Goal: Task Accomplishment & Management: Complete application form

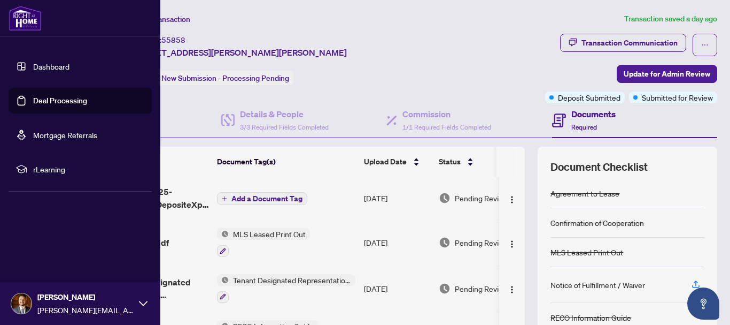
click at [33, 102] on link "Deal Processing" at bounding box center [60, 101] width 54 height 10
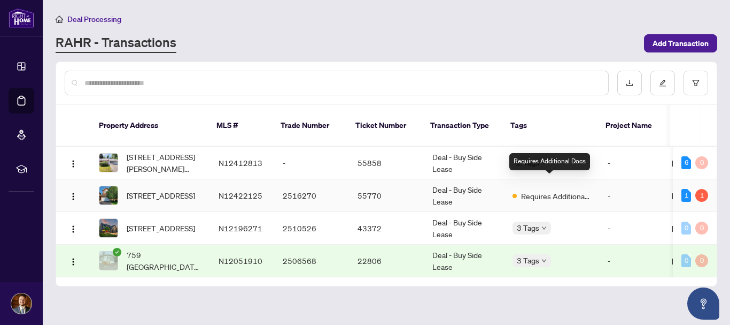
click at [554, 190] on span "Requires Additional Docs" at bounding box center [556, 196] width 70 height 12
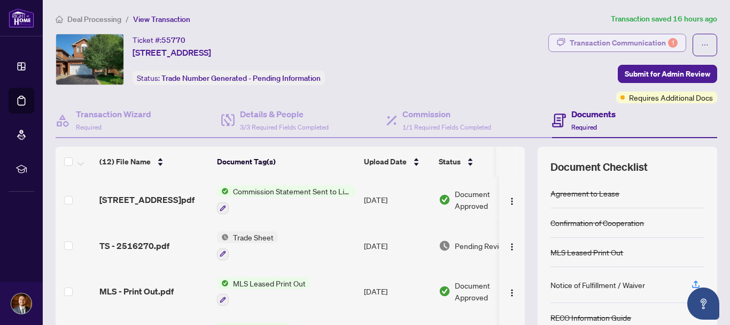
click at [620, 42] on div "Transaction Communication 1" at bounding box center [624, 42] width 108 height 17
type textarea "**********"
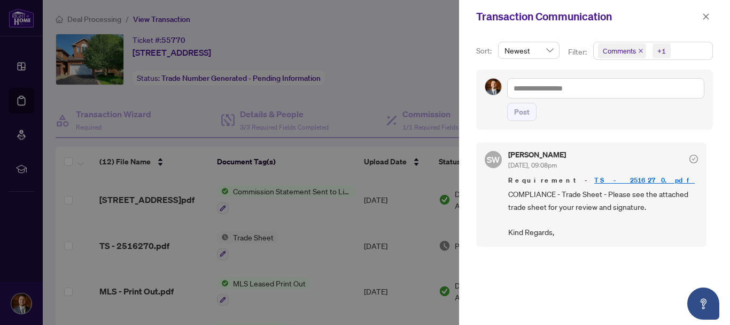
click at [440, 47] on div at bounding box center [365, 162] width 730 height 325
click at [708, 13] on icon "close" at bounding box center [706, 16] width 7 height 7
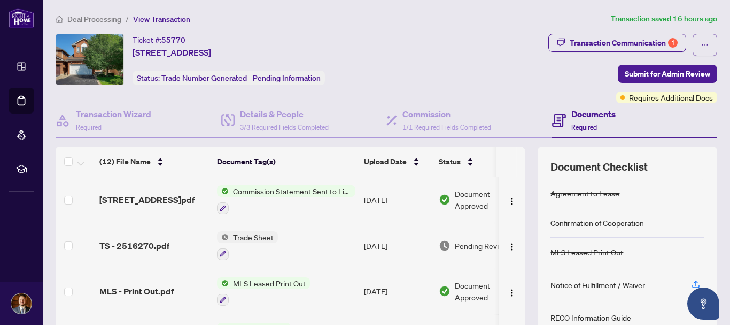
click at [637, 51] on span "Transaction Communication 1" at bounding box center [618, 45] width 138 height 22
click at [636, 42] on div "Transaction Communication 1" at bounding box center [624, 42] width 108 height 17
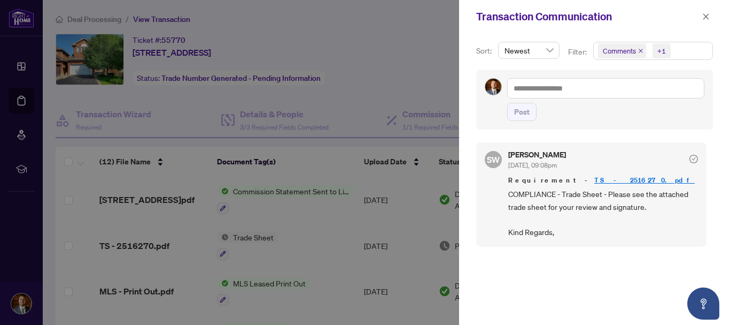
click at [595, 178] on link "TS - 2516270.pdf" at bounding box center [645, 179] width 101 height 9
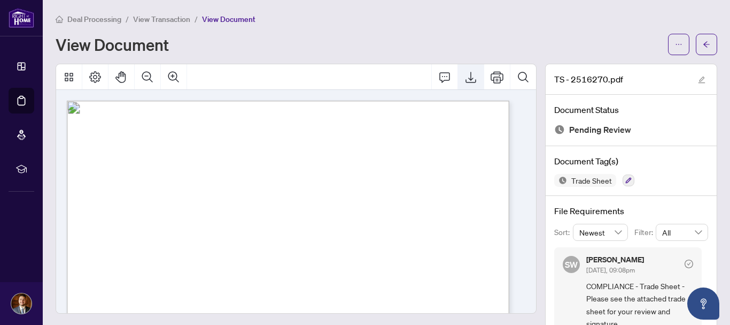
click at [465, 75] on icon "Export" at bounding box center [471, 77] width 13 height 13
click at [696, 41] on button "button" at bounding box center [706, 44] width 21 height 21
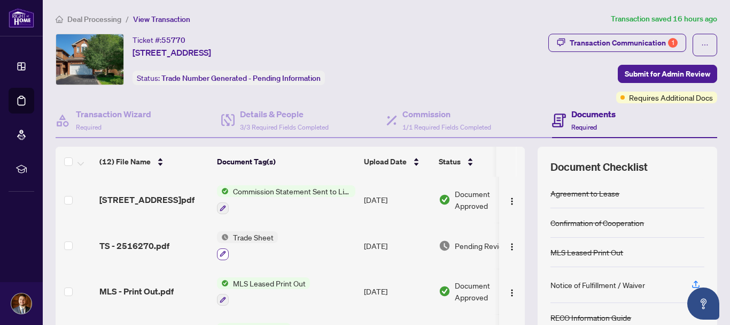
click at [222, 251] on icon "button" at bounding box center [223, 253] width 6 height 6
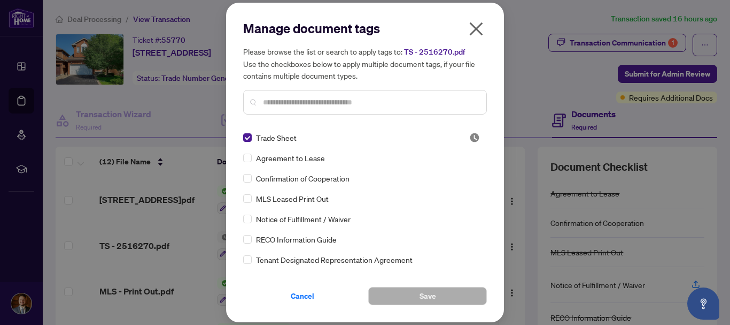
click at [482, 31] on icon "close" at bounding box center [476, 28] width 17 height 17
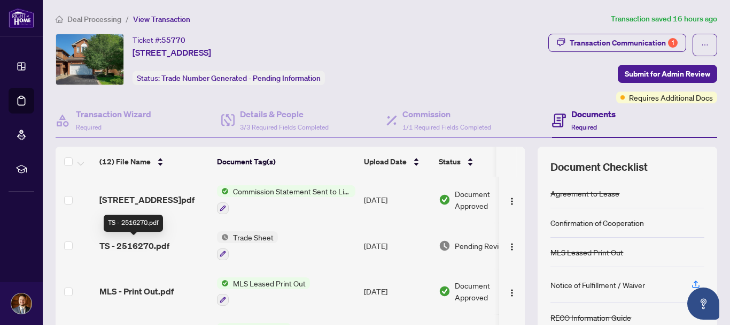
click at [127, 245] on span "TS - 2516270.pdf" at bounding box center [134, 245] width 70 height 13
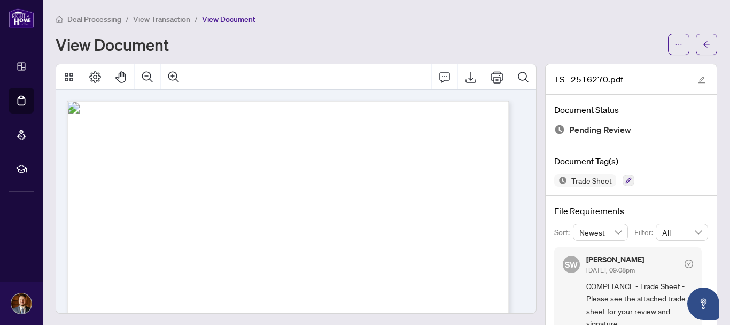
click at [516, 45] on div "View Document" at bounding box center [359, 44] width 606 height 17
click at [696, 41] on button "button" at bounding box center [706, 44] width 21 height 21
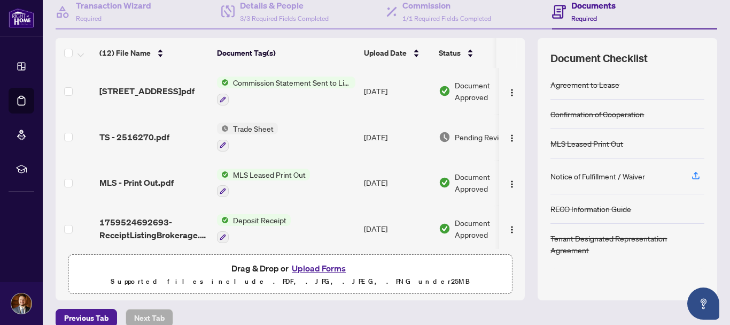
scroll to position [123, 0]
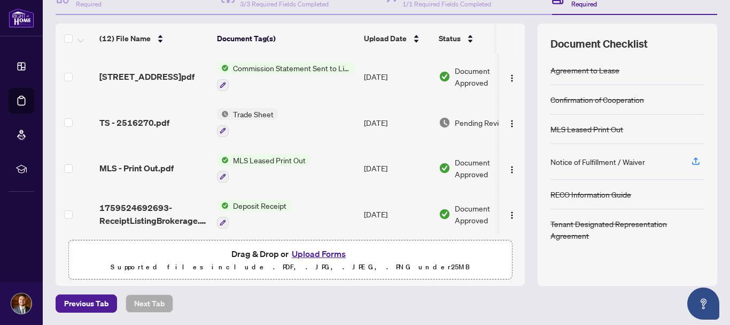
click at [319, 253] on button "Upload Forms" at bounding box center [319, 253] width 60 height 14
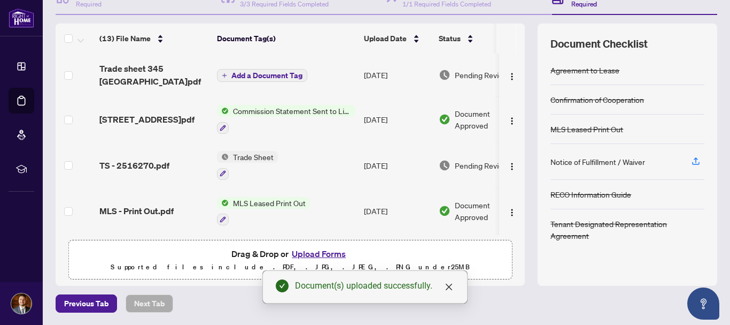
click at [225, 74] on icon "plus" at bounding box center [225, 75] width 1 height 4
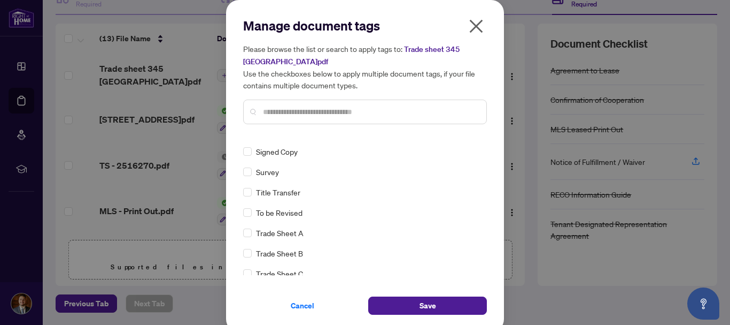
scroll to position [0, 0]
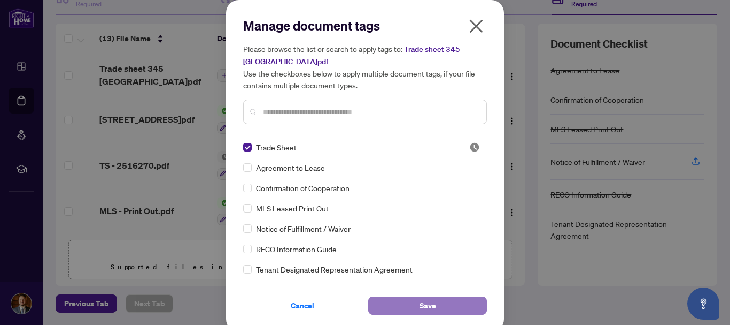
click at [426, 300] on span "Save" at bounding box center [428, 305] width 17 height 17
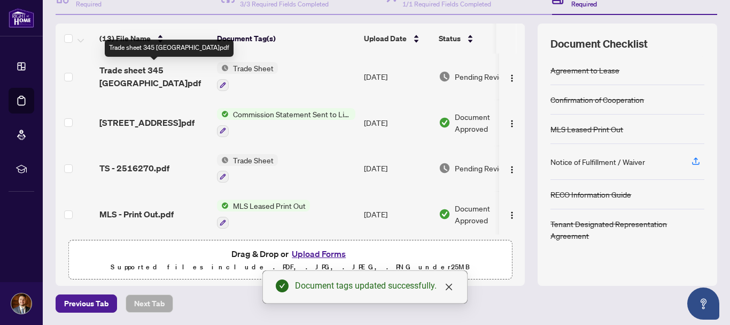
click at [120, 68] on span "Trade sheet 345 [GEOGRAPHIC_DATA]pdf" at bounding box center [153, 77] width 109 height 26
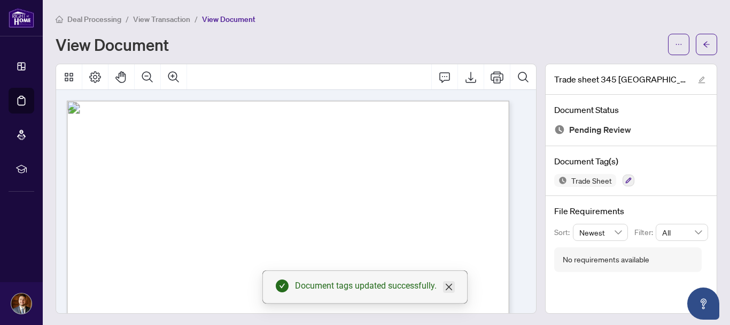
click at [448, 286] on icon "close" at bounding box center [449, 286] width 9 height 9
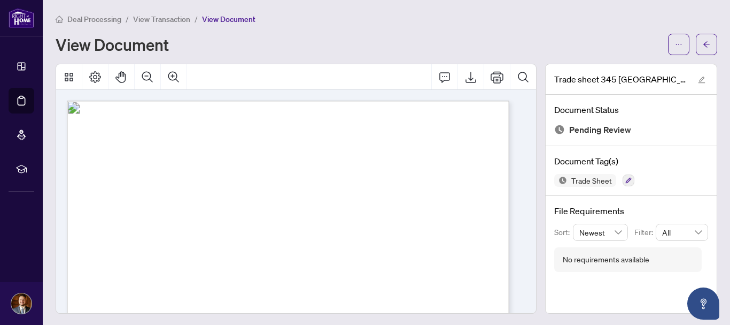
click at [619, 19] on div "Deal Processing / View Transaction / View Document" at bounding box center [387, 19] width 662 height 12
click at [696, 43] on button "button" at bounding box center [706, 44] width 21 height 21
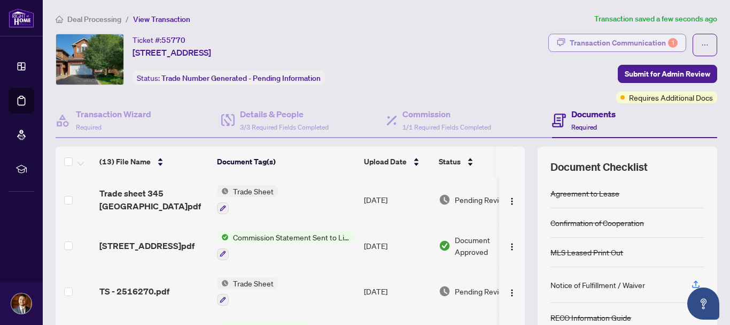
click at [614, 44] on div "Transaction Communication 1" at bounding box center [624, 42] width 108 height 17
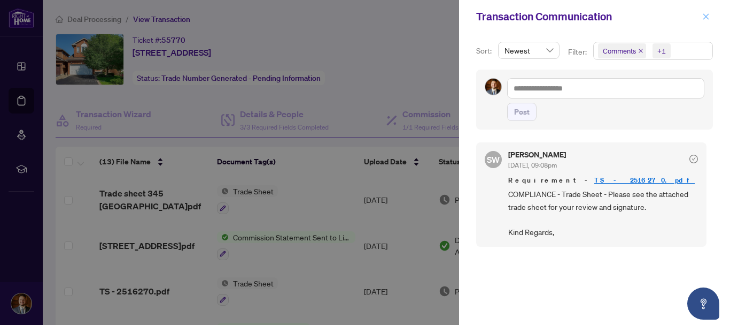
click at [708, 18] on icon "close" at bounding box center [706, 16] width 7 height 7
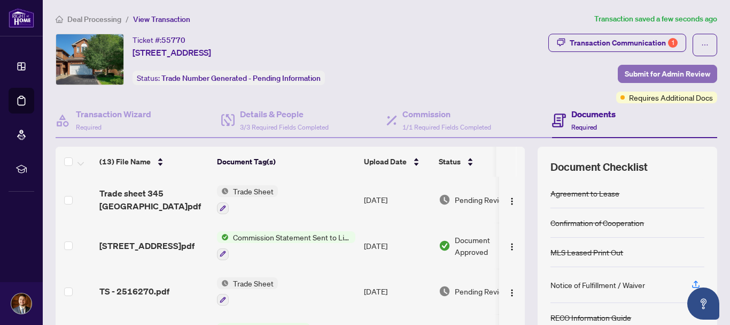
click at [638, 66] on span "Submit for Admin Review" at bounding box center [668, 73] width 86 height 17
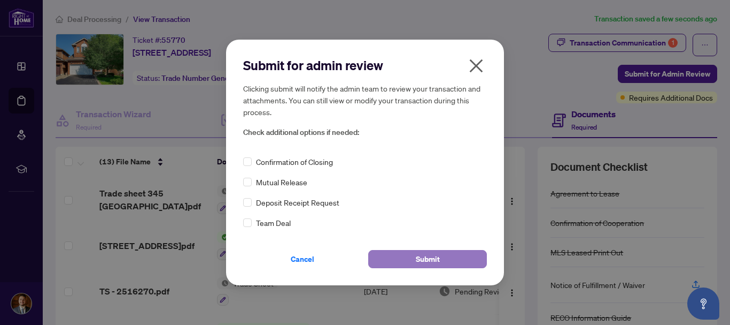
click at [409, 253] on button "Submit" at bounding box center [427, 259] width 119 height 18
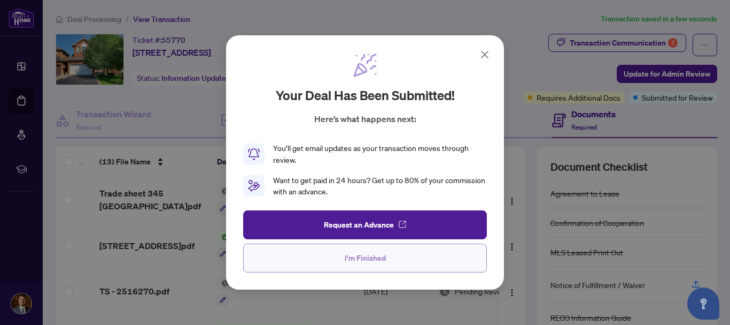
click at [353, 262] on span "I'm Finished" at bounding box center [365, 257] width 41 height 17
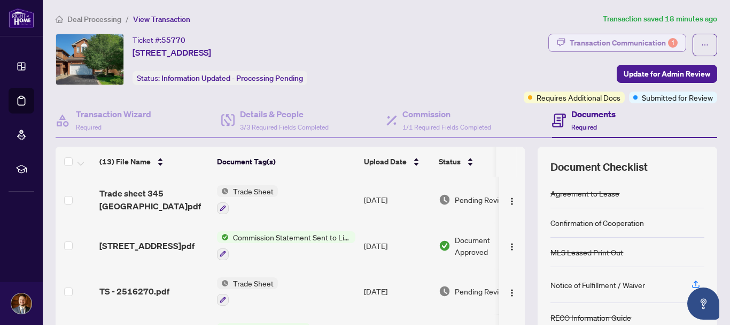
click at [594, 41] on div "Transaction Communication 1" at bounding box center [624, 42] width 108 height 17
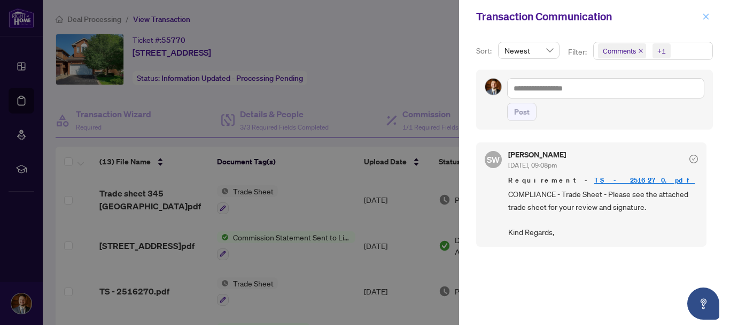
click at [706, 13] on icon "close" at bounding box center [706, 16] width 7 height 7
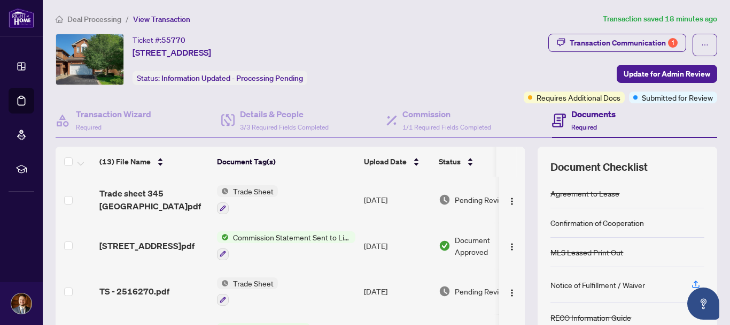
click at [489, 38] on div "Transaction Communication 1 Update for Admin Review Requires Additional Docs Su…" at bounding box center [568, 69] width 300 height 70
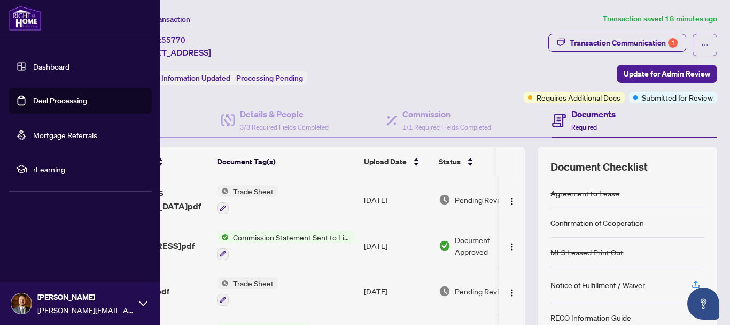
click at [49, 104] on link "Deal Processing" at bounding box center [60, 101] width 54 height 10
